Goal: Information Seeking & Learning: Learn about a topic

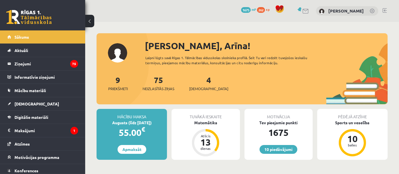
click at [43, 27] on div "10 Dāvanas 1675 mP 262 xp" at bounding box center [42, 15] width 85 height 30
click at [43, 26] on div "10 Dāvanas 1675 mP 262 xp" at bounding box center [42, 15] width 85 height 30
click at [44, 14] on link at bounding box center [28, 17] width 45 height 14
click at [302, 77] on div "9 Priekšmeti 75 Neizlasītās ziņas 4 Ieskaites" at bounding box center [242, 89] width 291 height 30
click at [34, 102] on link "[DEMOGRAPHIC_DATA]" at bounding box center [42, 103] width 71 height 13
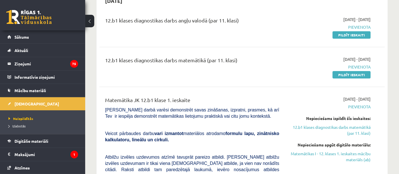
scroll to position [65, 0]
click at [34, 137] on link "Digitālie materiāli" at bounding box center [42, 140] width 71 height 13
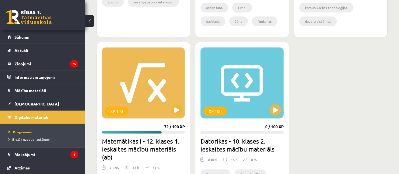
scroll to position [480, 0]
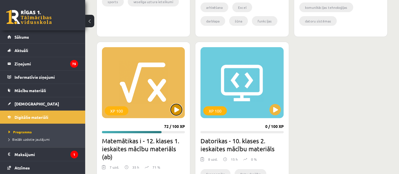
click at [178, 107] on button at bounding box center [176, 109] width 11 height 11
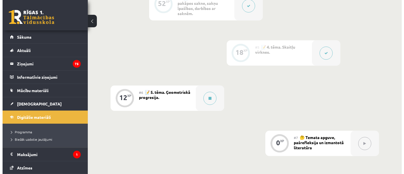
scroll to position [374, 0]
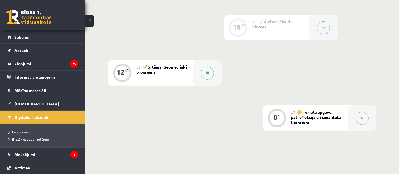
click at [199, 70] on div at bounding box center [207, 72] width 28 height 25
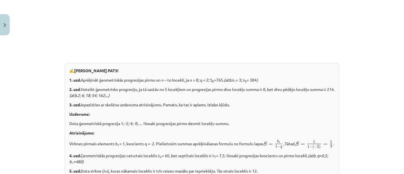
scroll to position [568, 0]
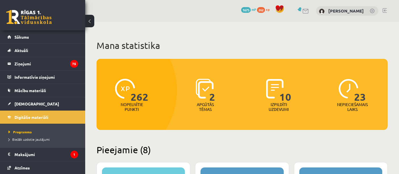
scroll to position [477, 0]
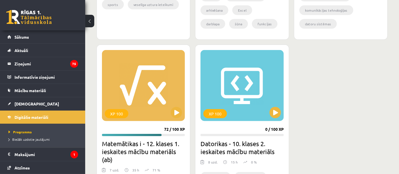
click at [38, 23] on link at bounding box center [28, 17] width 45 height 14
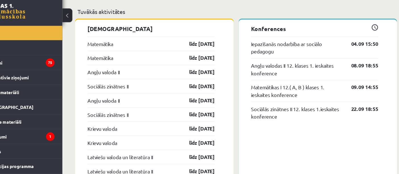
scroll to position [464, 0]
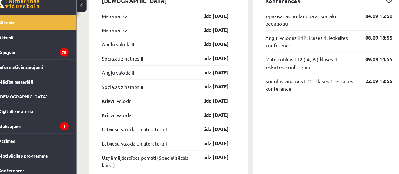
click at [130, 164] on link "Uzņēmējdarbības pamati (Specializētais kurss)" at bounding box center [149, 162] width 82 height 14
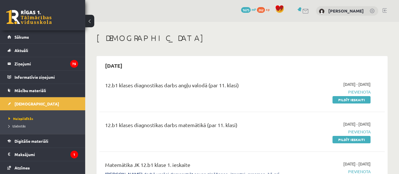
click at [143, 35] on h1 "[DEMOGRAPHIC_DATA]" at bounding box center [242, 38] width 291 height 10
